Goal: Leave review/rating: Leave review/rating

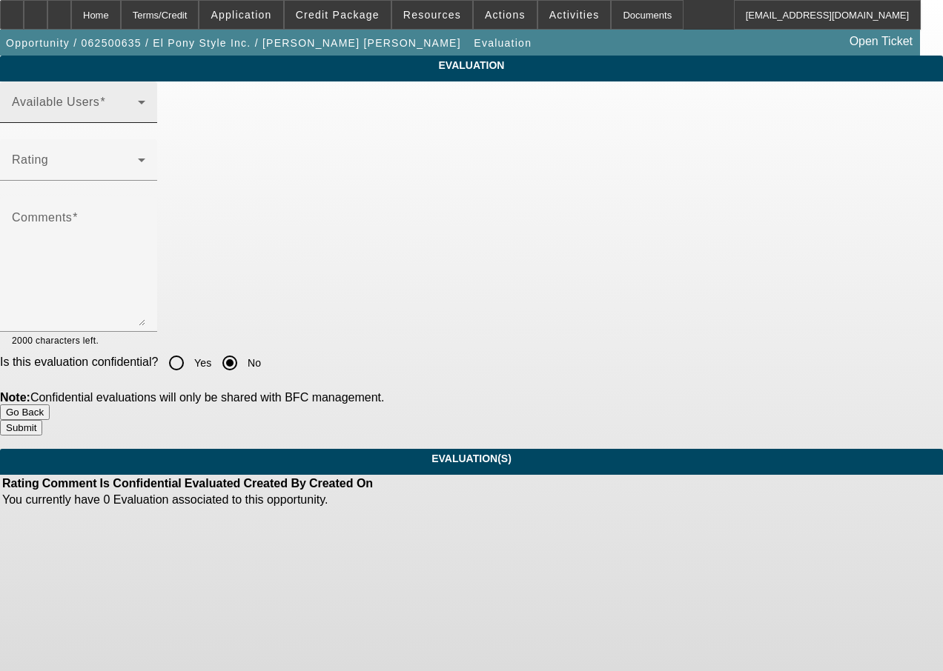
click at [138, 117] on span at bounding box center [75, 108] width 126 height 18
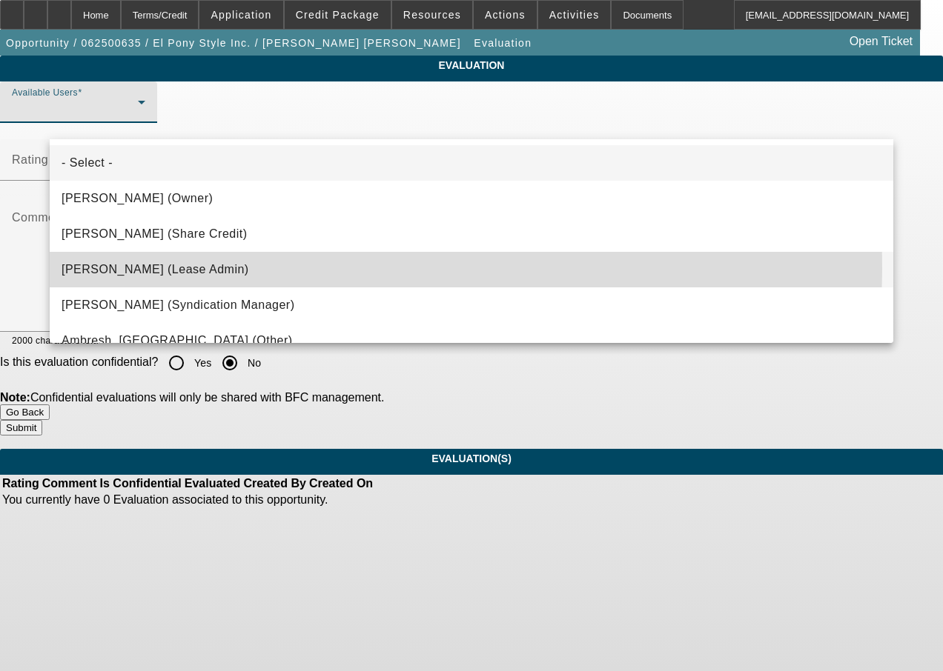
click at [179, 269] on span "Byrne, Mark (Lease Admin)" at bounding box center [155, 270] width 187 height 18
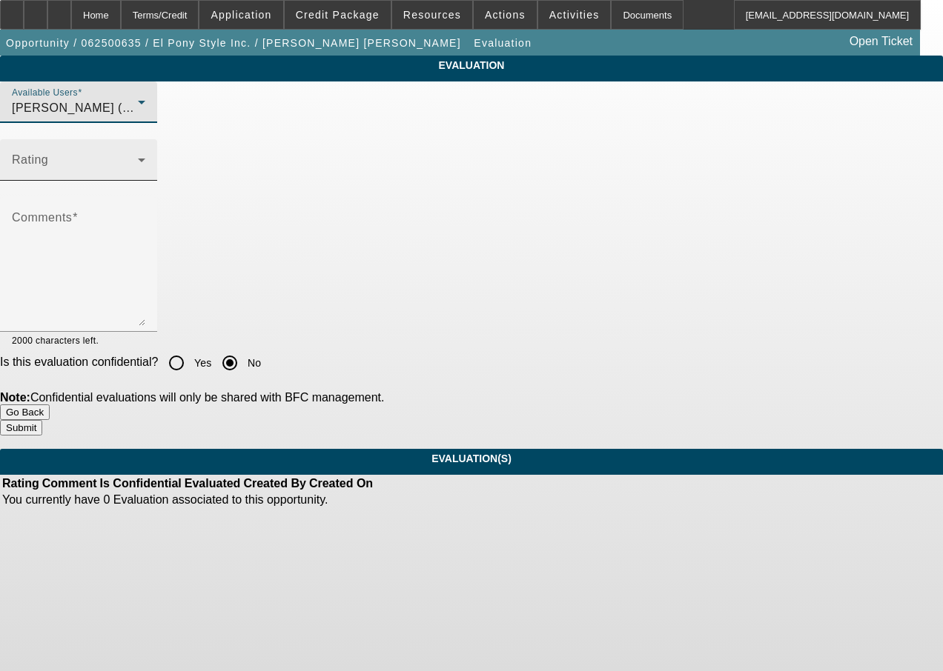
click at [145, 181] on div "Rating" at bounding box center [78, 159] width 133 height 41
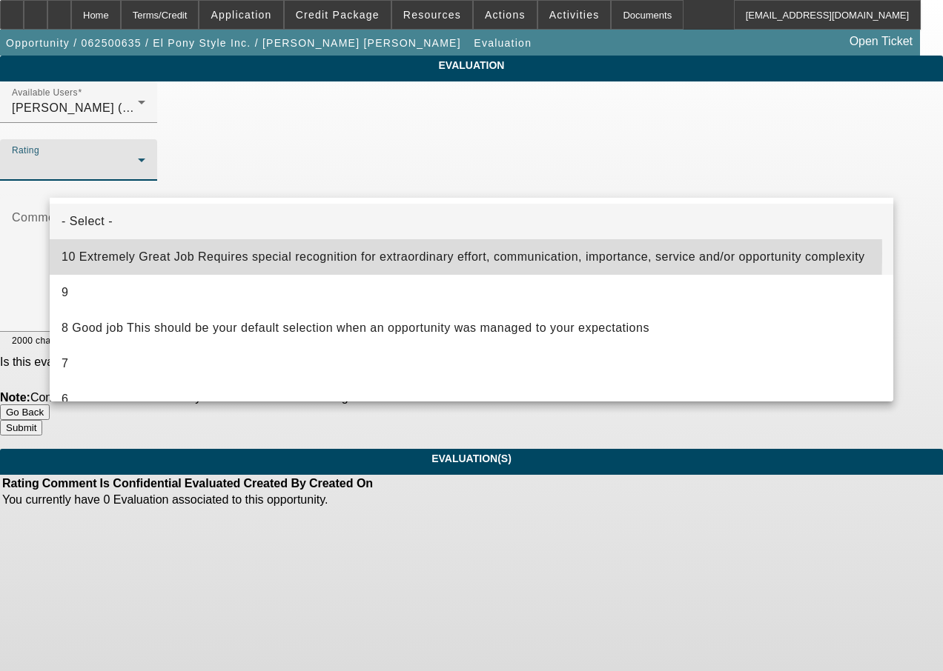
click at [173, 253] on span "10 Extremely Great Job Requires special recognition for extraordinary effort, c…" at bounding box center [463, 257] width 803 height 18
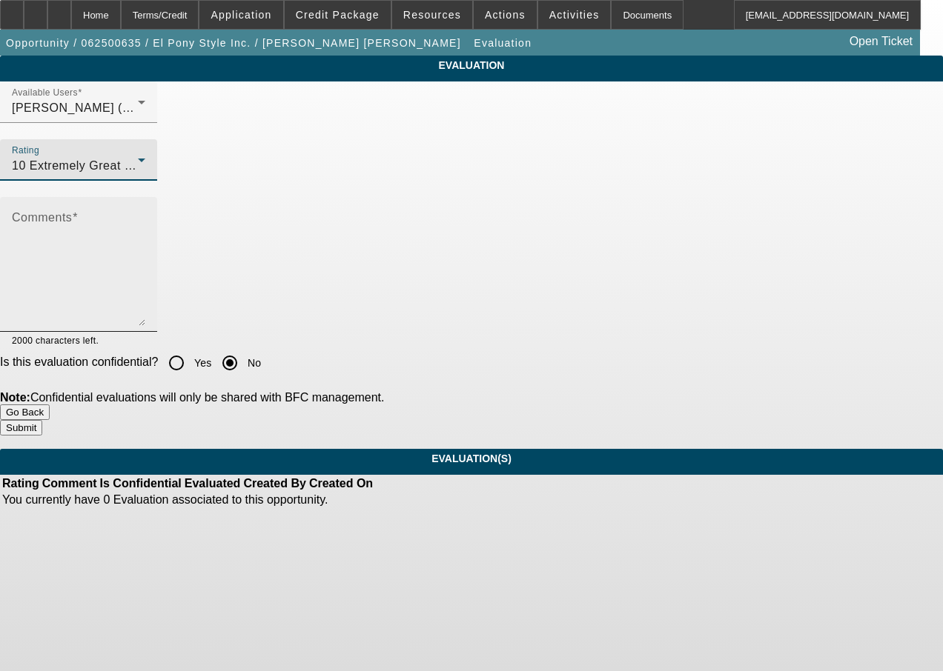
click at [145, 271] on textarea "Comments" at bounding box center [78, 270] width 133 height 111
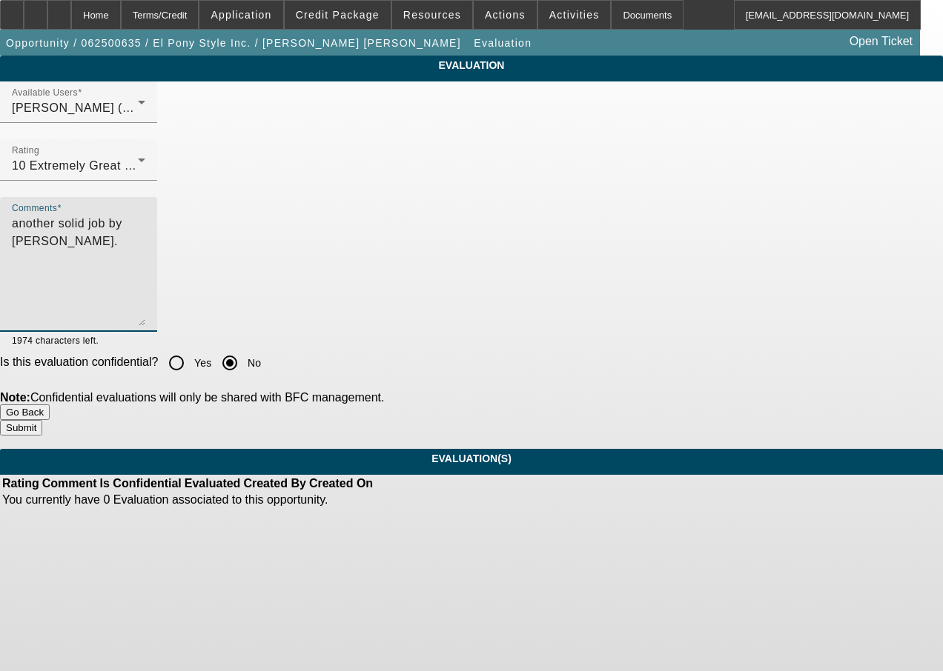
click at [103, 239] on textarea "another solid job by Mark." at bounding box center [78, 270] width 133 height 111
type textarea "another rock solid job by Mark."
click at [42, 420] on button "Submit" at bounding box center [21, 428] width 42 height 16
